Goal: Task Accomplishment & Management: Manage account settings

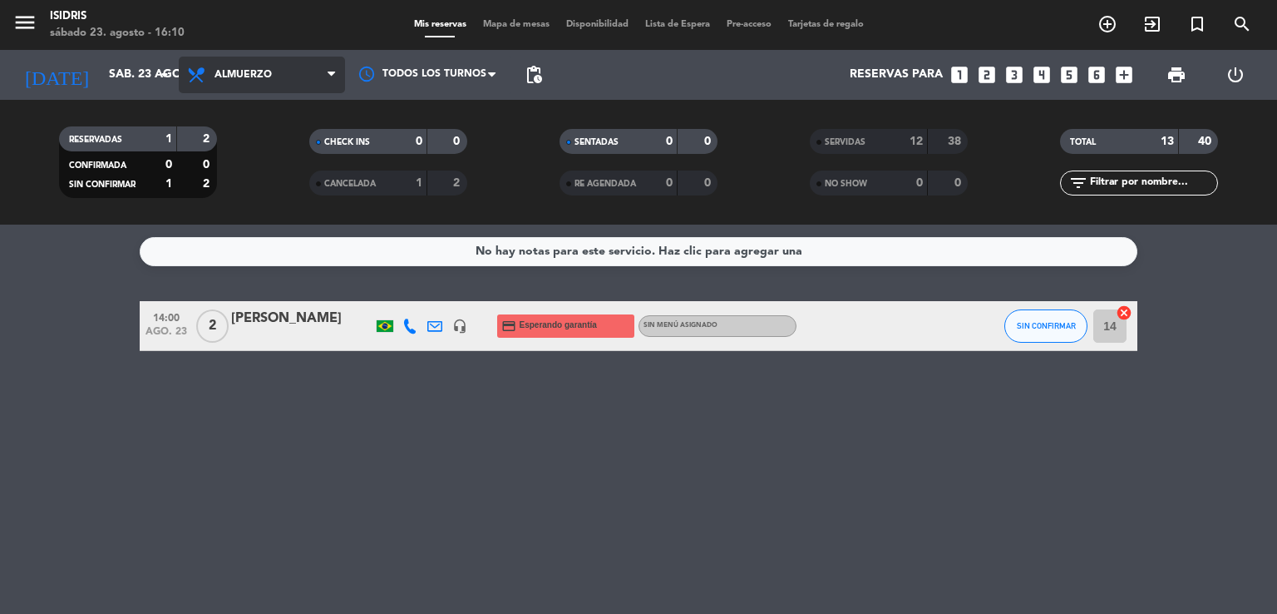
click at [255, 71] on span "Almuerzo" at bounding box center [242, 75] width 57 height 12
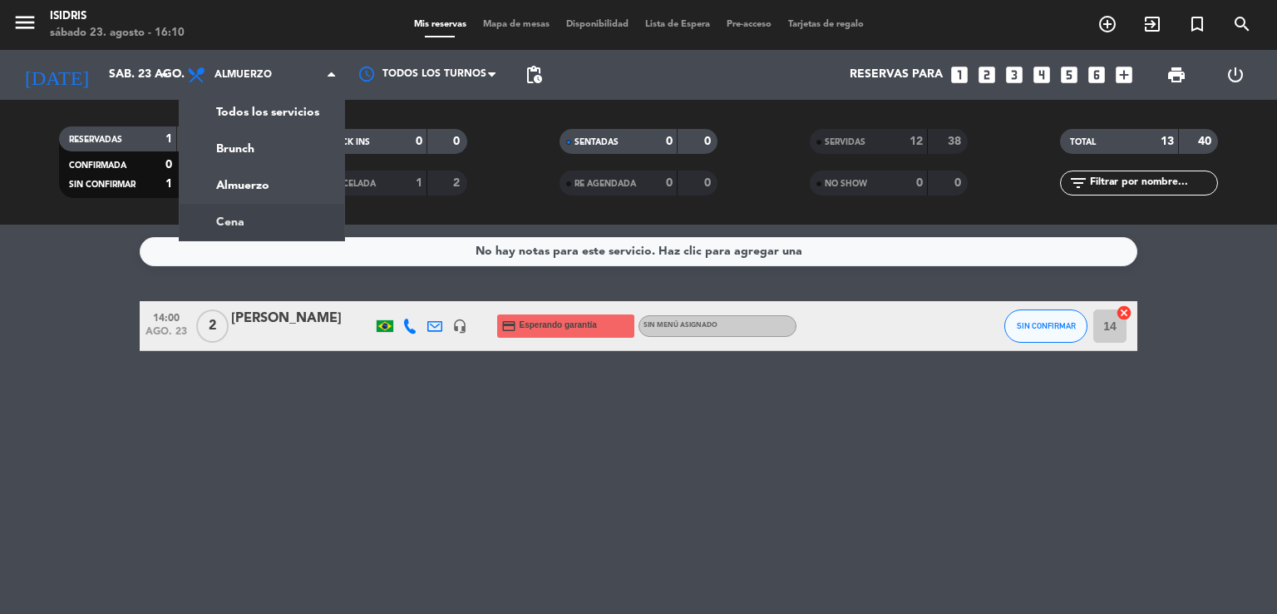
click at [256, 214] on div "menu isidris [DATE] 23. agosto - 16:10 Mis reservas Mapa de mesas Disponibilida…" at bounding box center [638, 112] width 1277 height 224
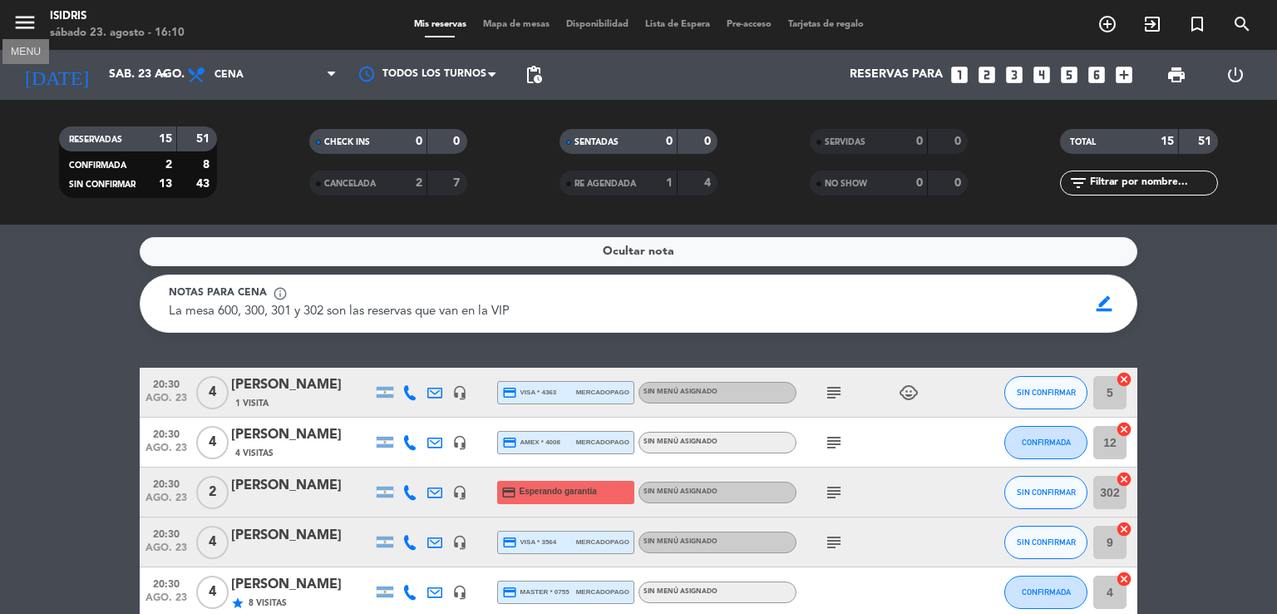
click at [21, 17] on icon "menu" at bounding box center [24, 22] width 25 height 25
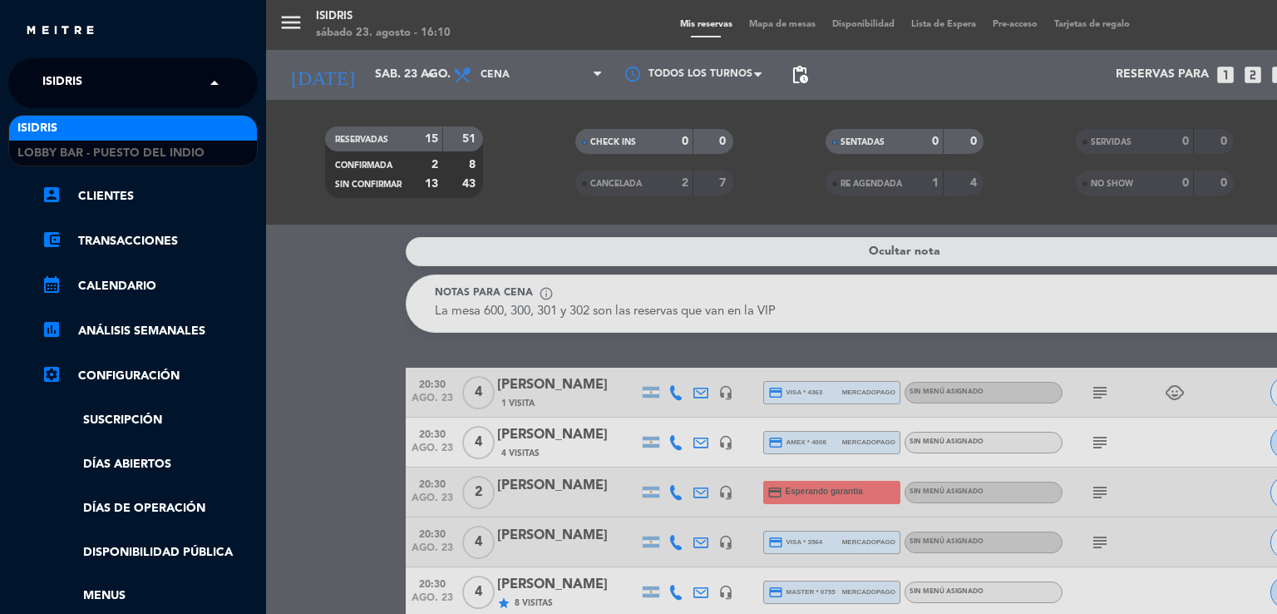
click at [124, 87] on input "text" at bounding box center [134, 84] width 203 height 37
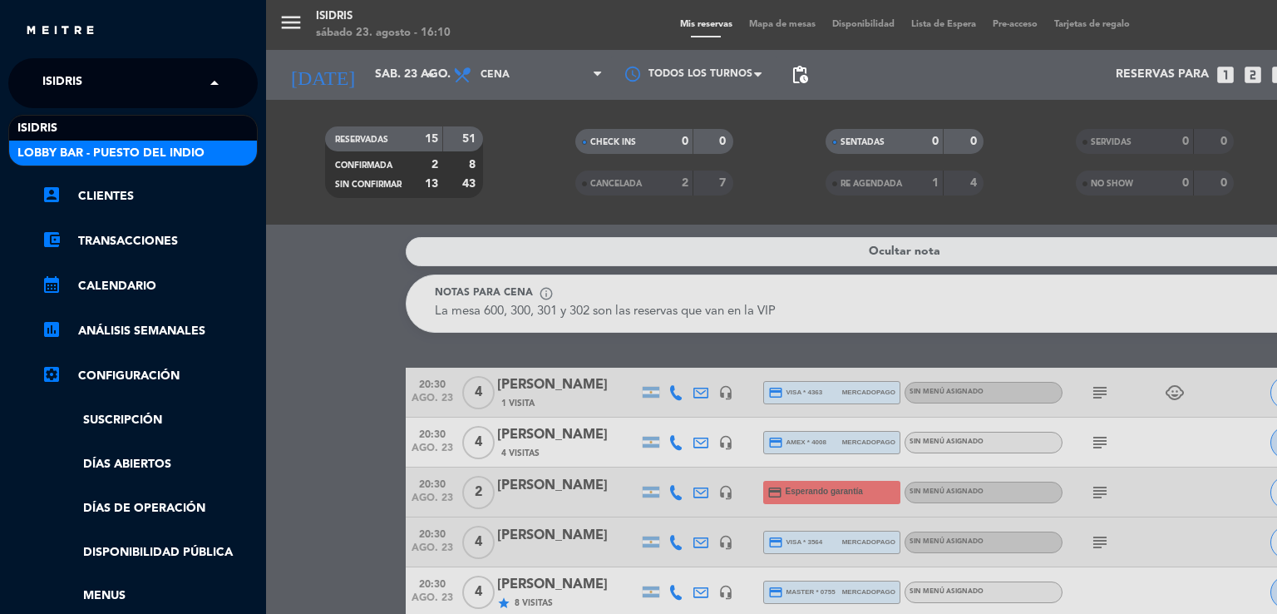
click at [113, 146] on span "Lobby Bar - Puesto del Indio" at bounding box center [110, 153] width 187 height 19
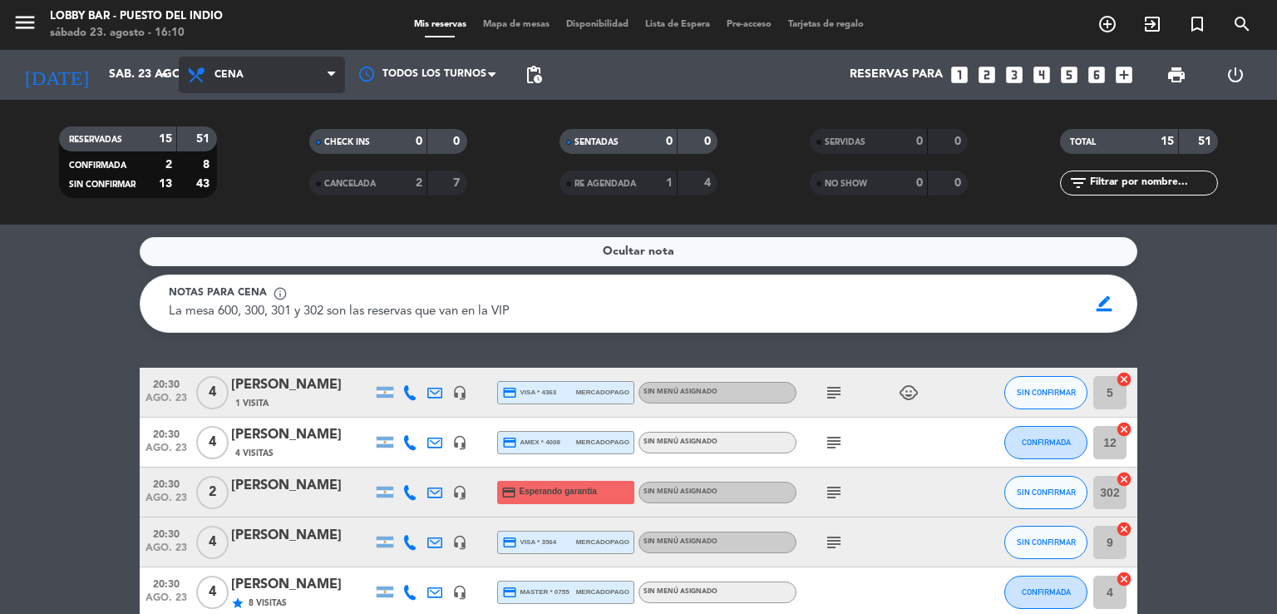
click at [223, 71] on span "Cena" at bounding box center [228, 75] width 29 height 12
click at [249, 81] on span "Cena" at bounding box center [262, 75] width 166 height 37
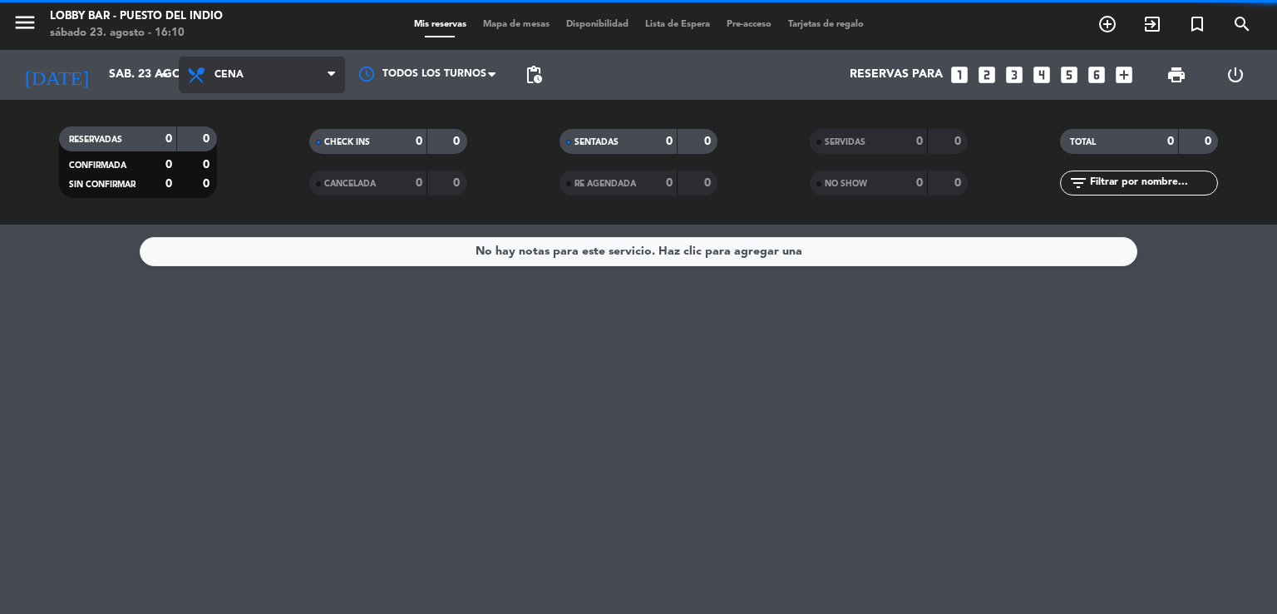
click at [251, 92] on span "Cena" at bounding box center [262, 75] width 166 height 37
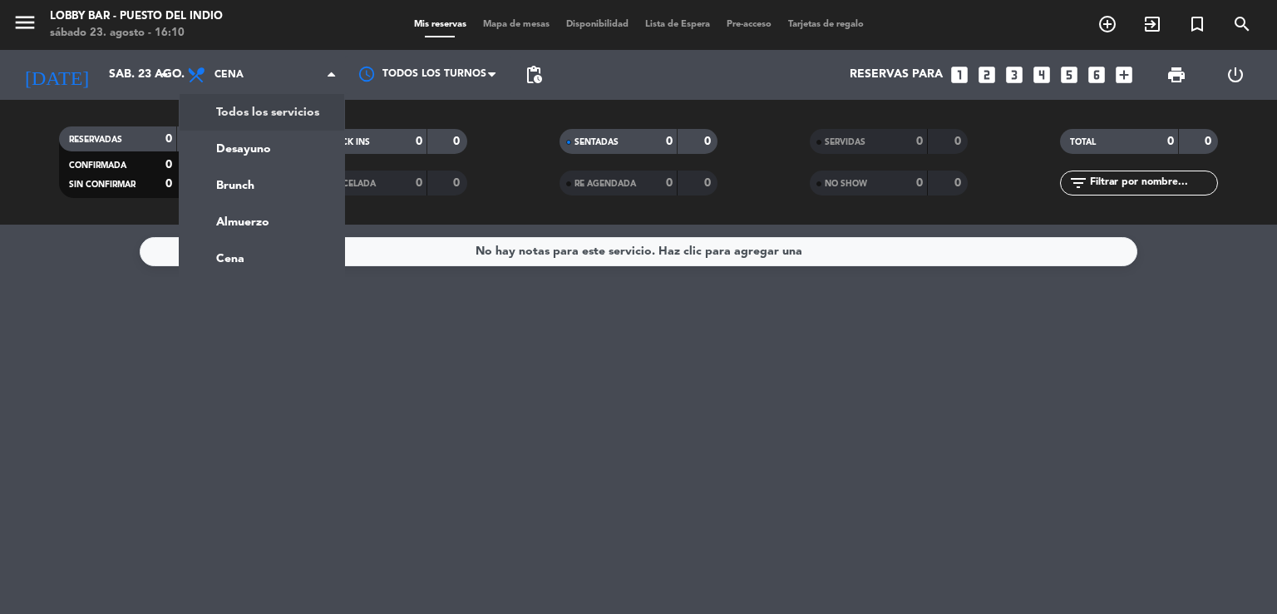
click at [253, 109] on div "menu Lobby Bar - Puesto del Indio [DATE] 23. agosto - 16:10 Mis reservas Mapa d…" at bounding box center [638, 112] width 1277 height 224
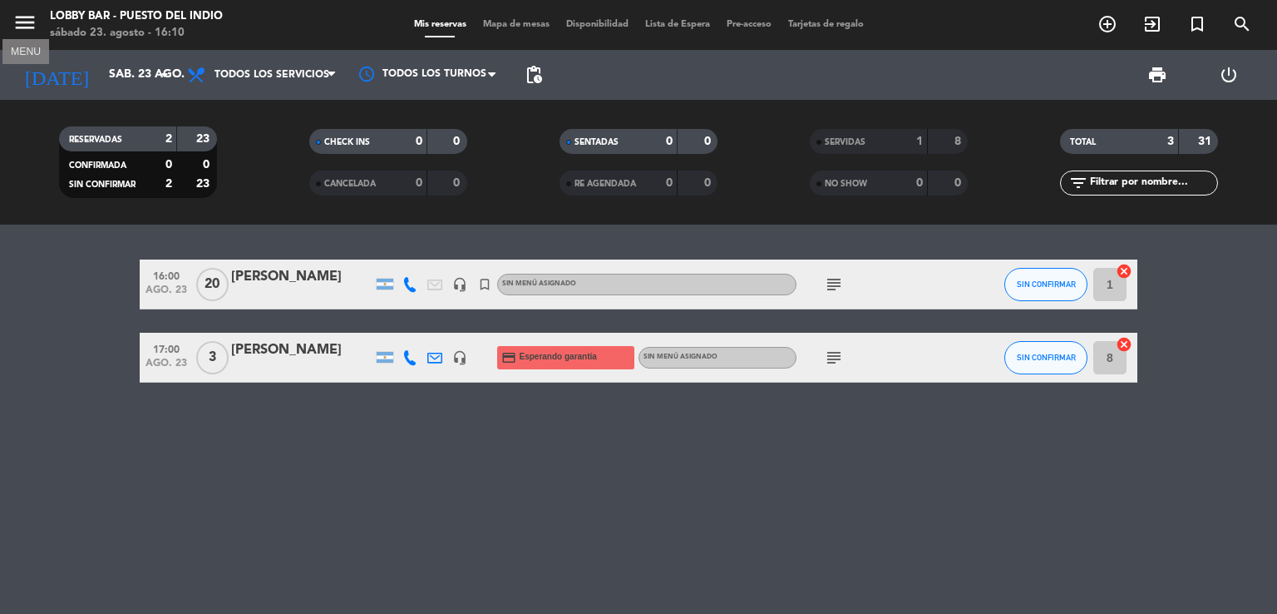
click at [23, 28] on icon "menu" at bounding box center [24, 22] width 25 height 25
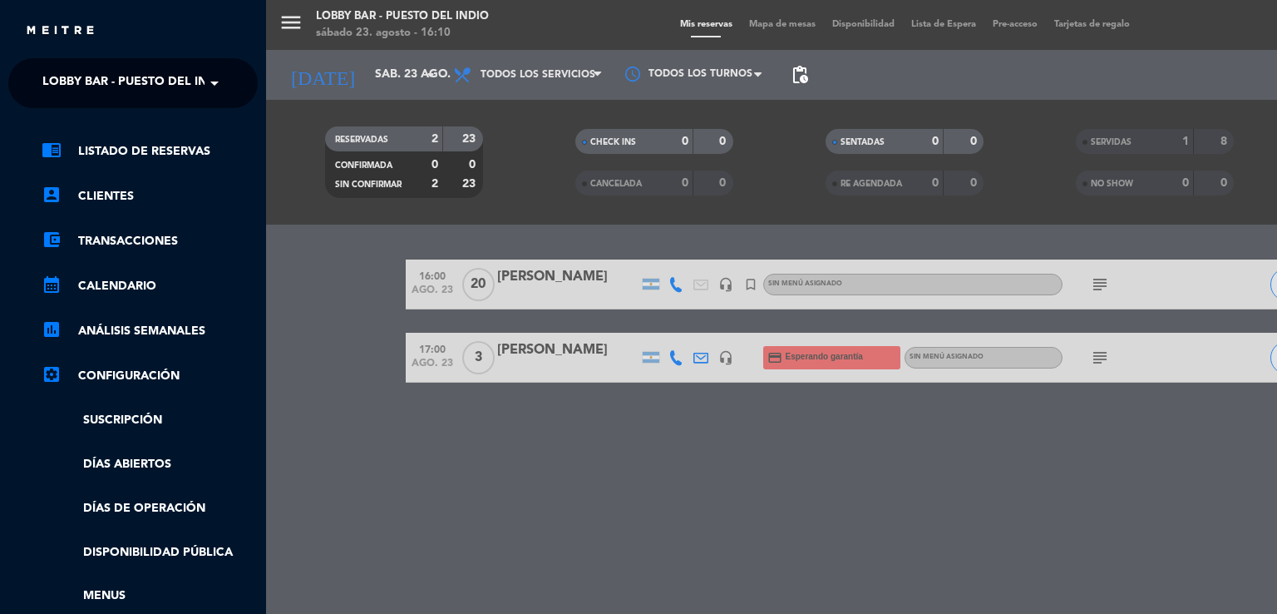
click at [90, 62] on ng-select "× Lobby Bar - Puesto del Indio ×" at bounding box center [132, 83] width 249 height 50
click at [90, 81] on span "Lobby Bar - Puesto del Indio" at bounding box center [135, 83] width 187 height 35
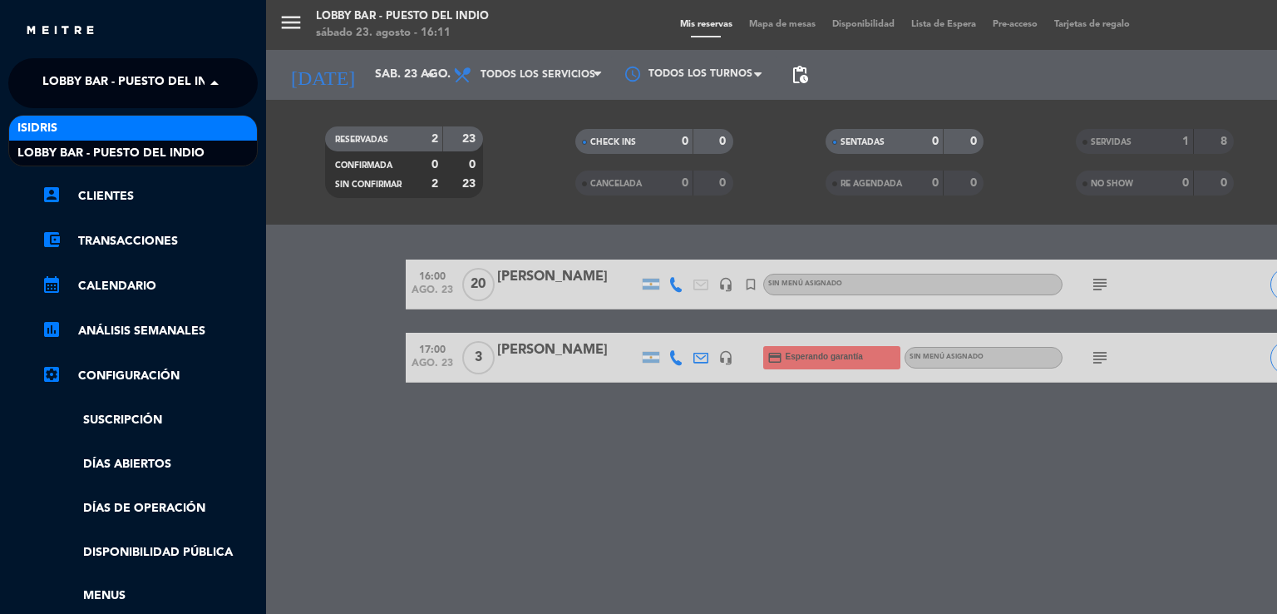
click at [101, 136] on div "isidris" at bounding box center [133, 128] width 248 height 25
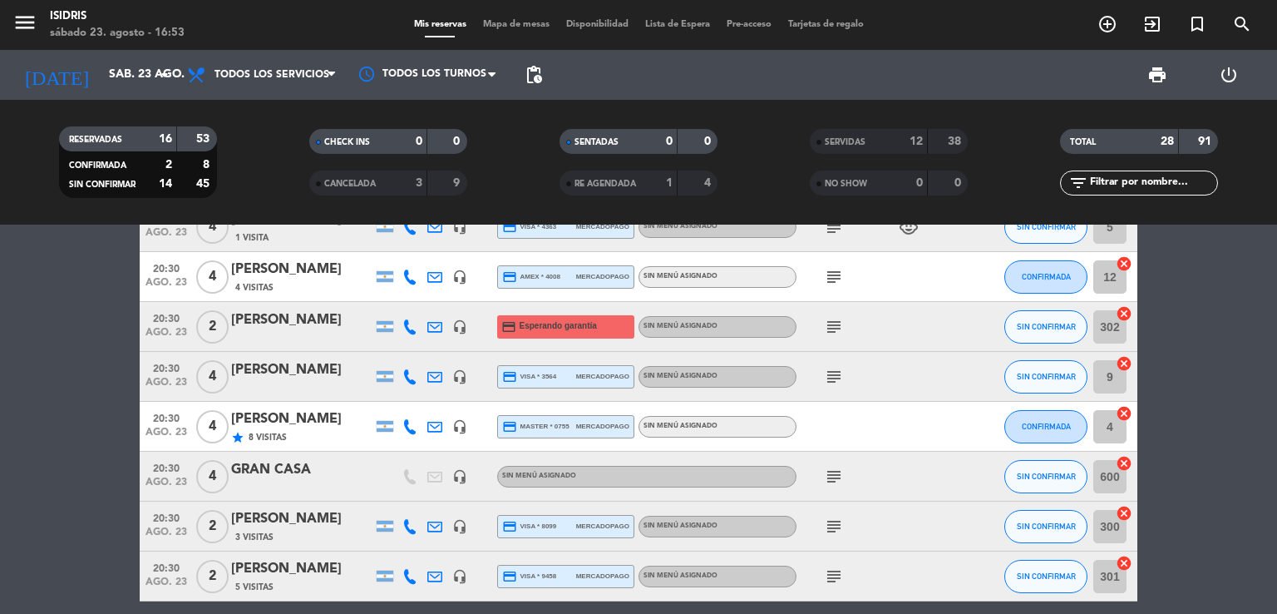
scroll to position [249, 0]
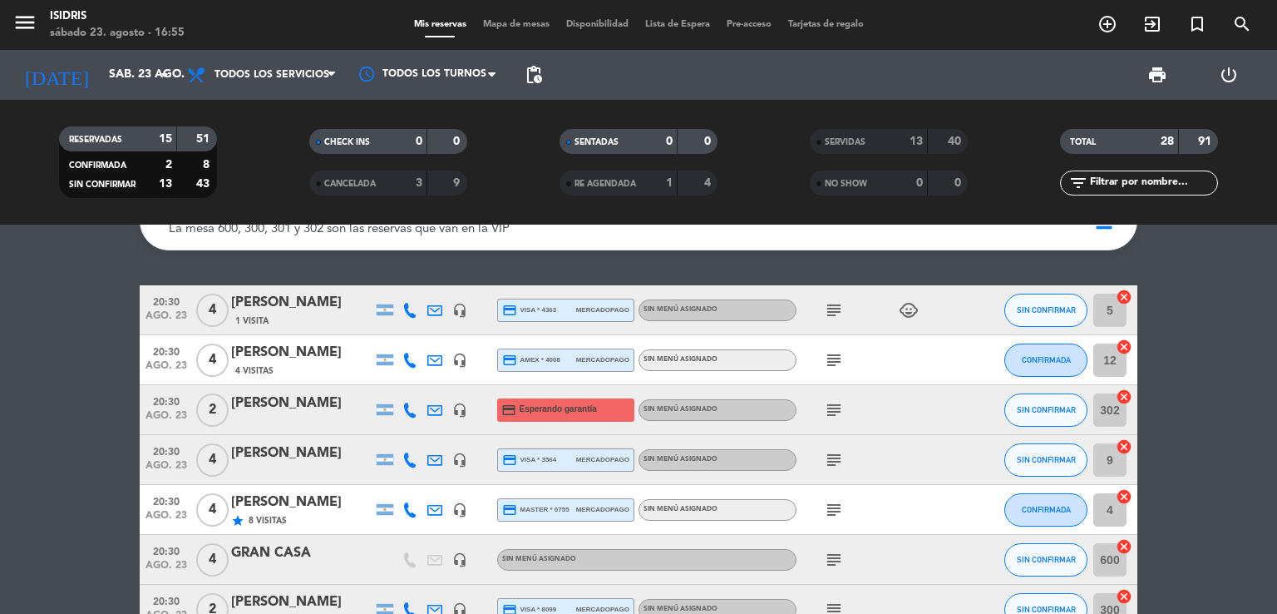
scroll to position [83, 0]
